Goal: Information Seeking & Learning: Find specific fact

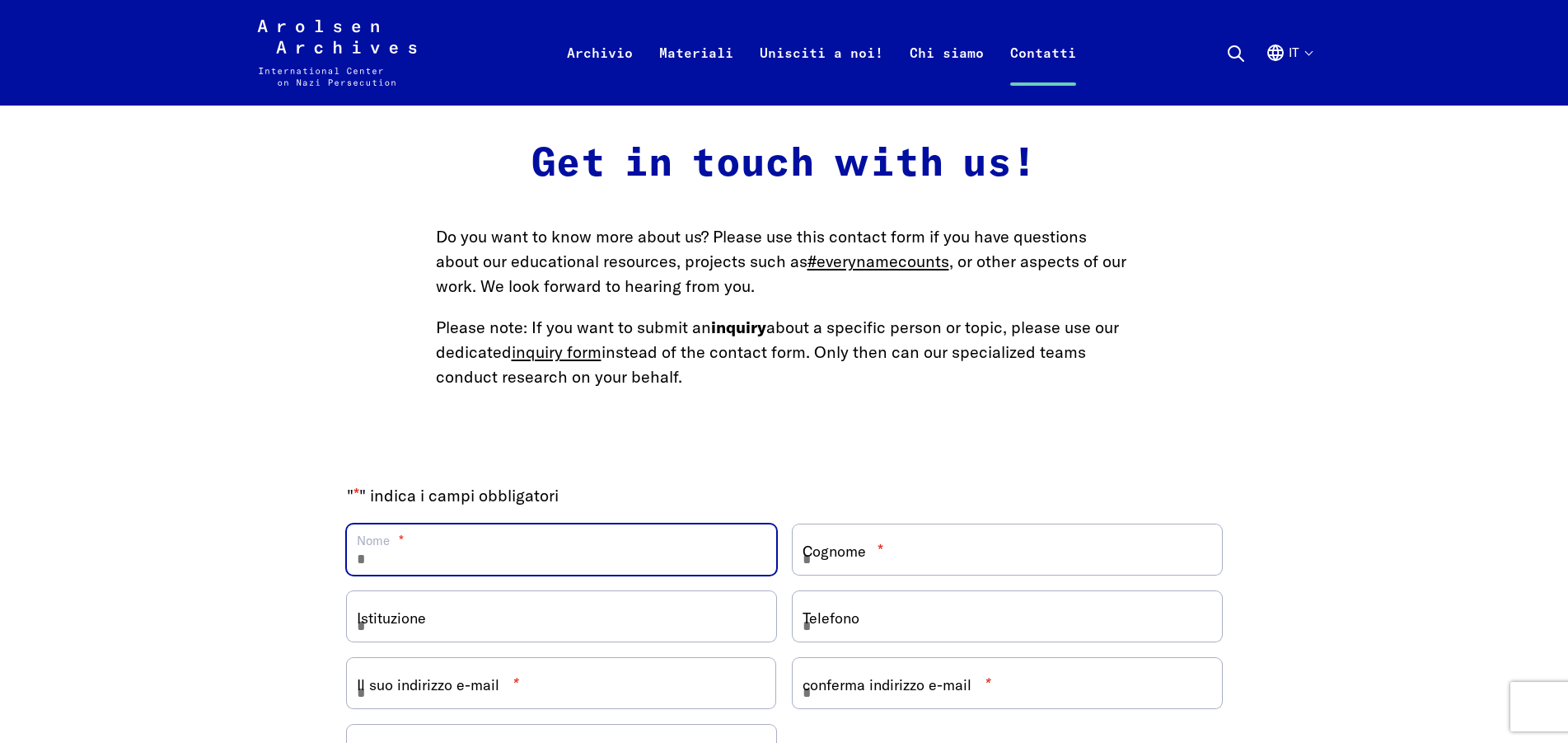
click at [440, 549] on input "Nome *" at bounding box center [561, 549] width 429 height 50
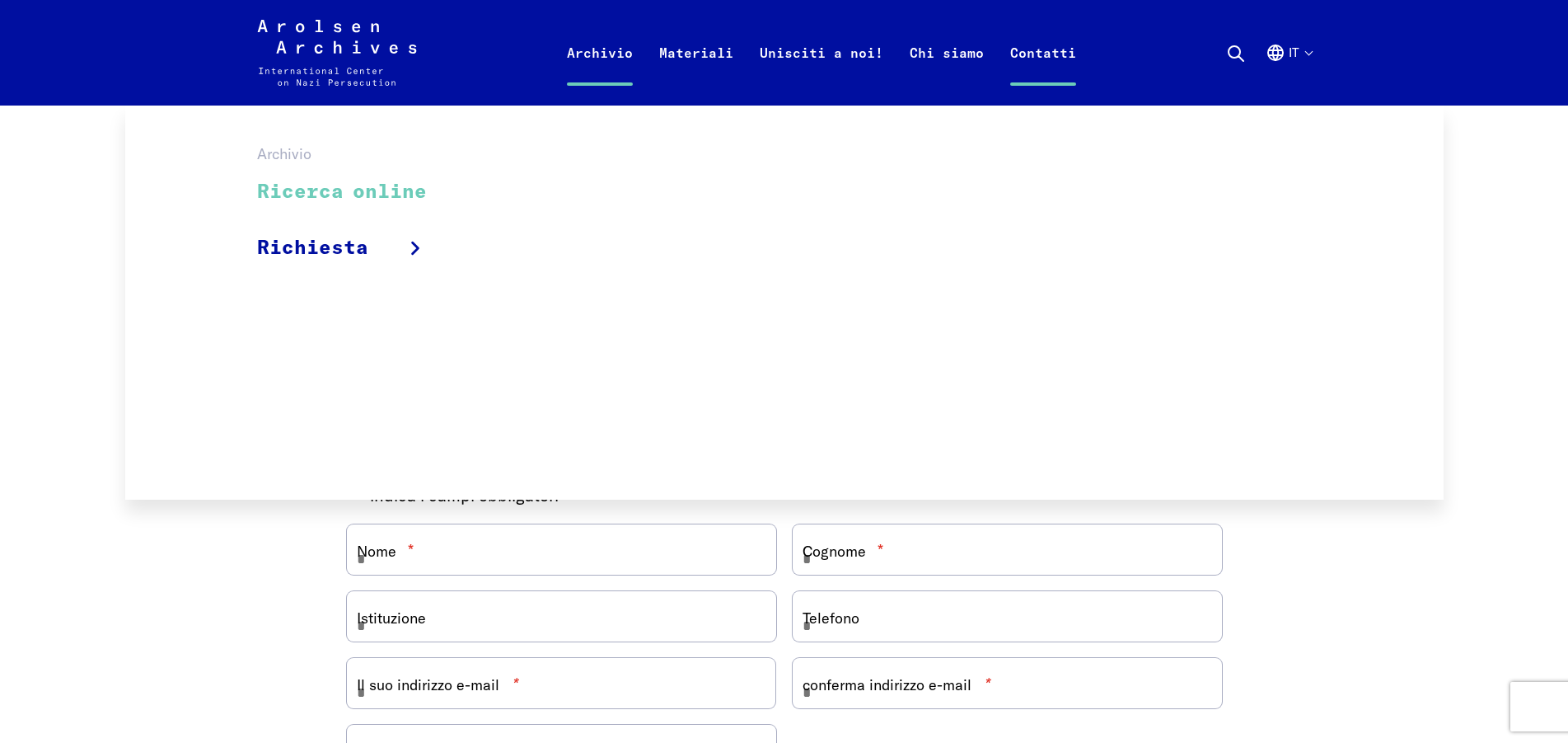
click at [403, 179] on link "Ricerca online" at bounding box center [352, 192] width 191 height 55
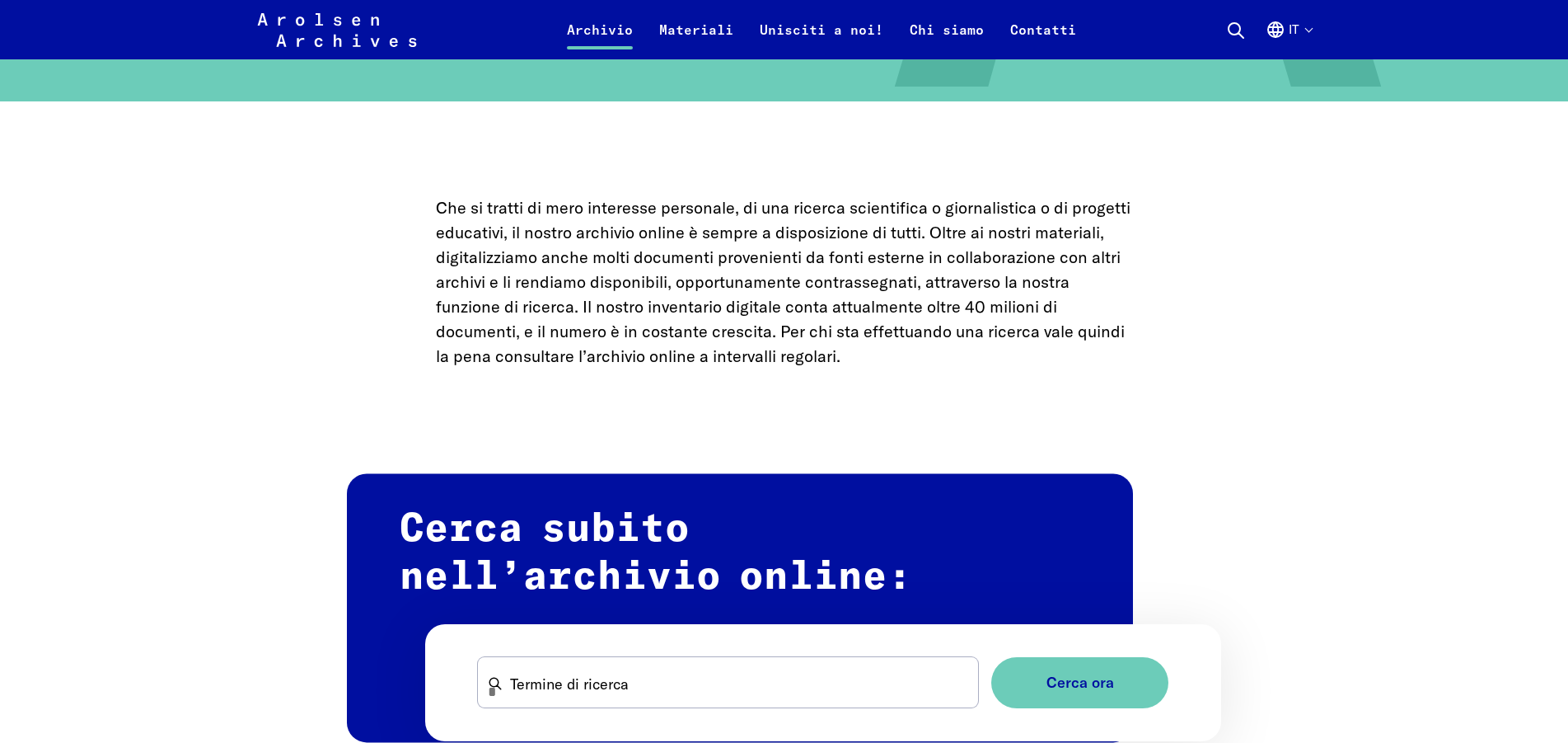
scroll to position [648, 0]
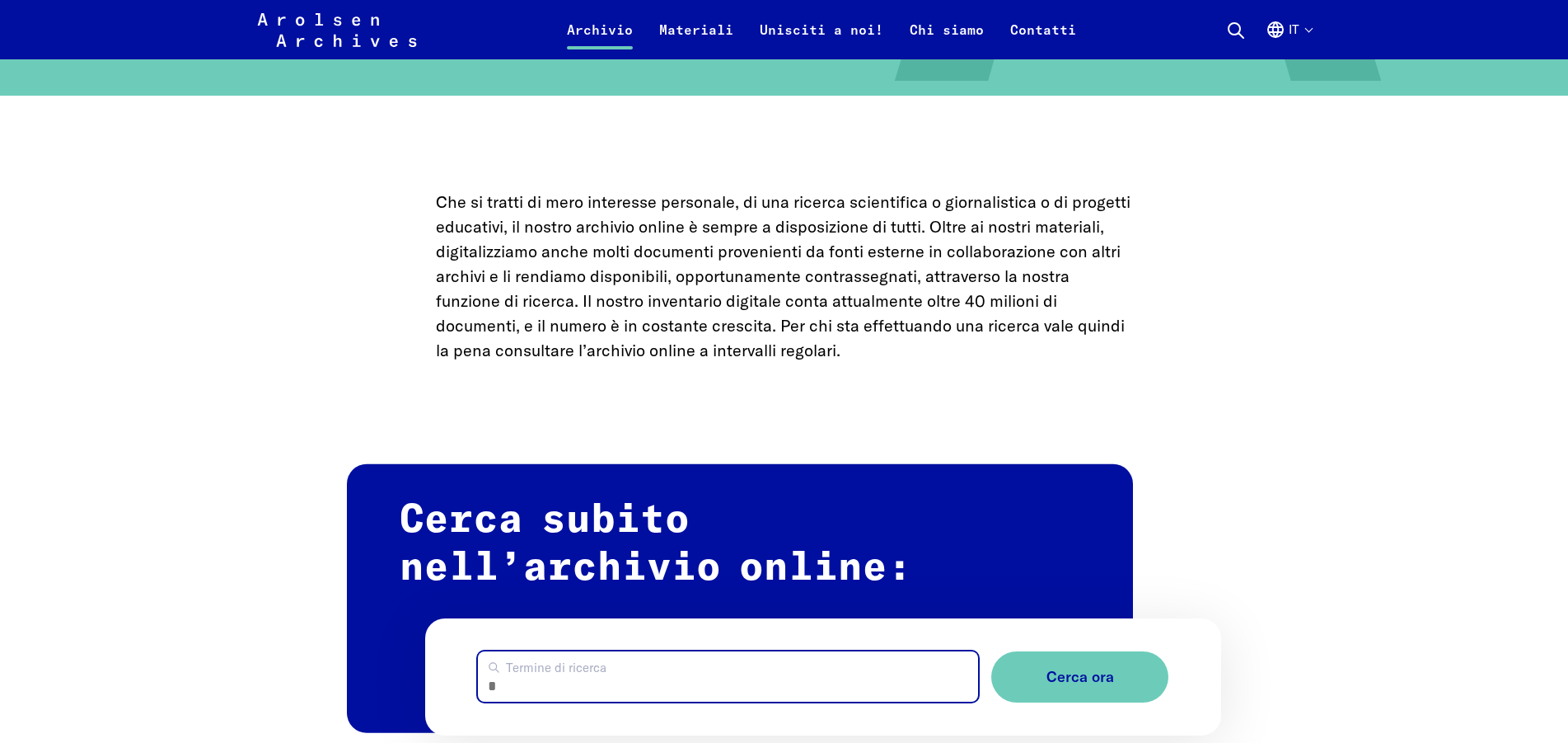
click at [543, 669] on input "Termine di ricerca" at bounding box center [729, 677] width 501 height 50
type input "**********"
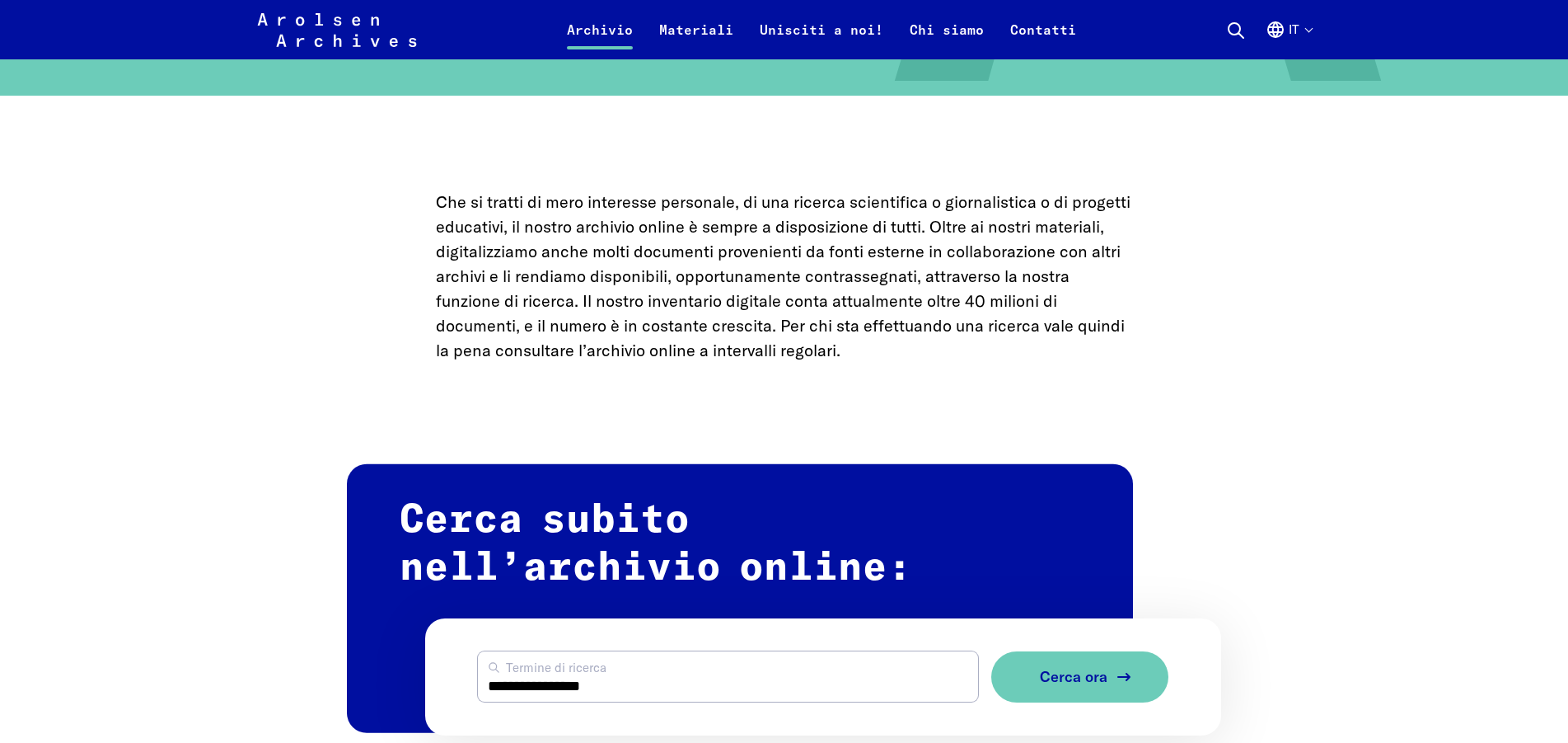
click at [1028, 669] on button "Cerca ora" at bounding box center [1079, 678] width 177 height 52
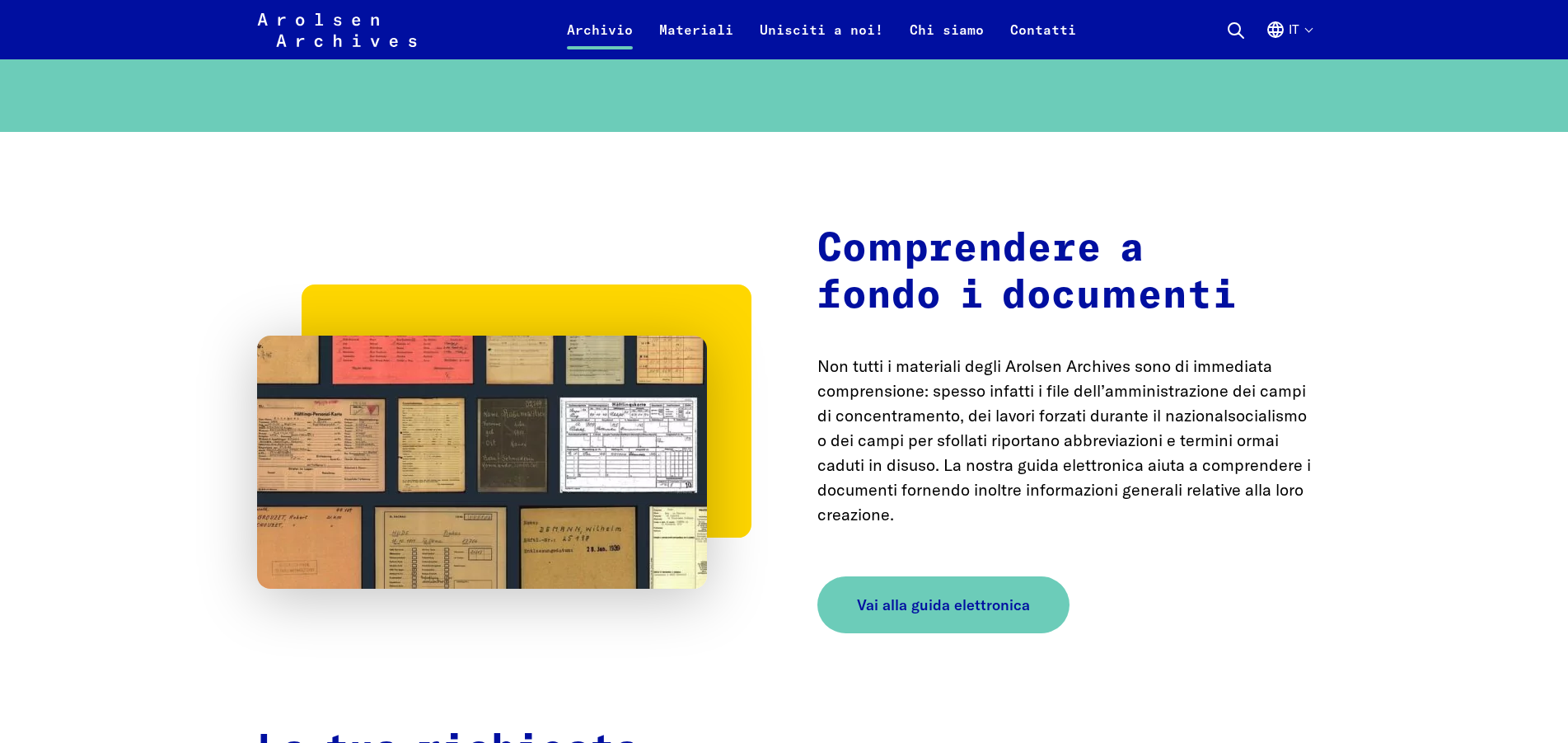
scroll to position [2470, 0]
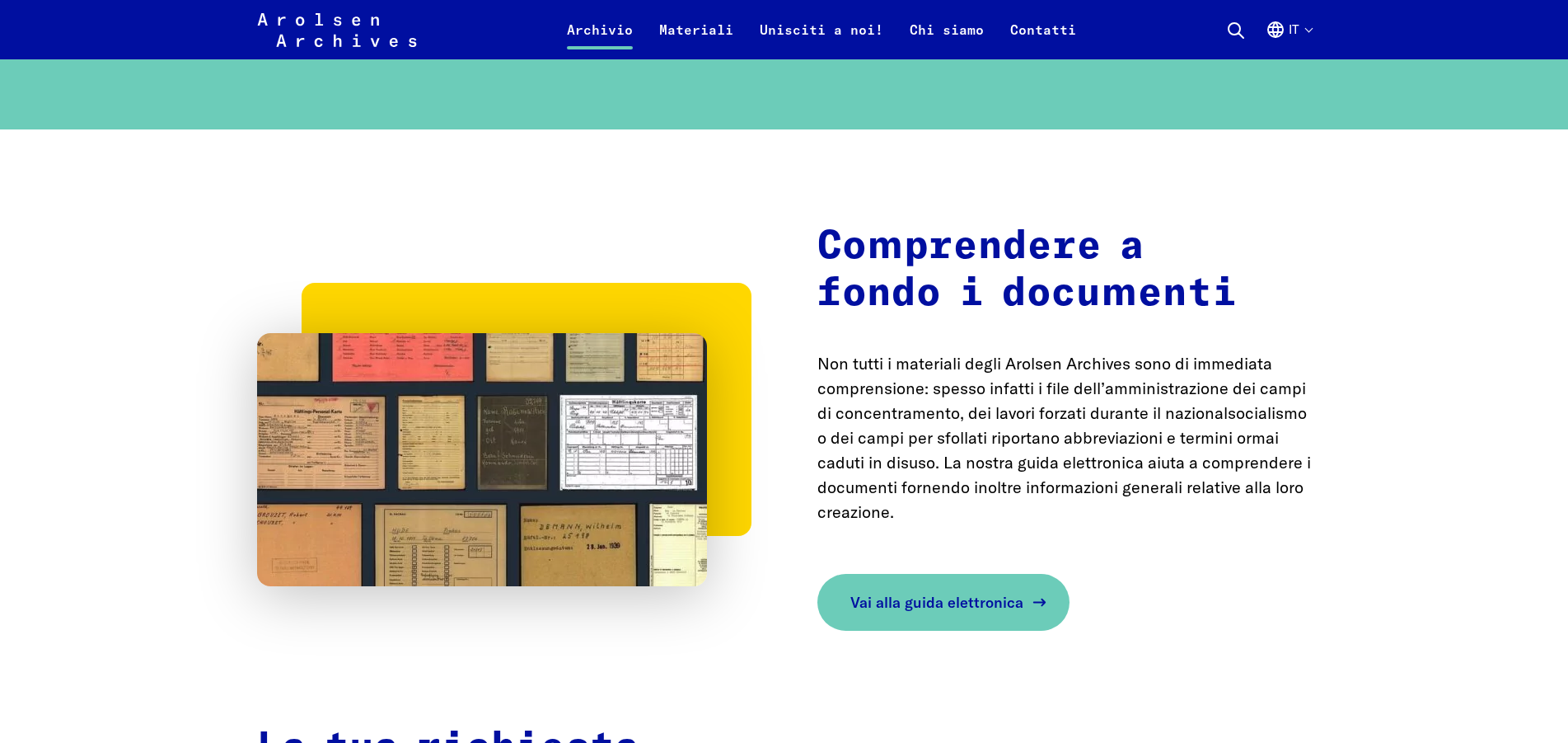
click at [985, 598] on span "Vai alla guida elettronica" at bounding box center [937, 602] width 173 height 22
